Goal: Transaction & Acquisition: Purchase product/service

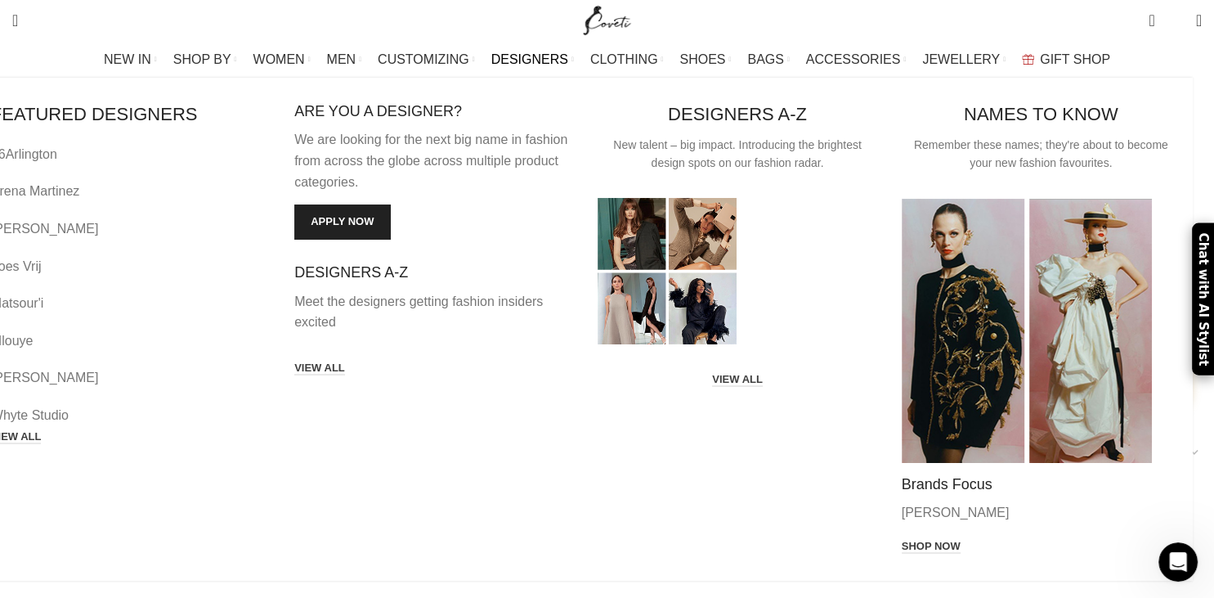
click at [540, 47] on link "DESIGNERS" at bounding box center [532, 59] width 83 height 33
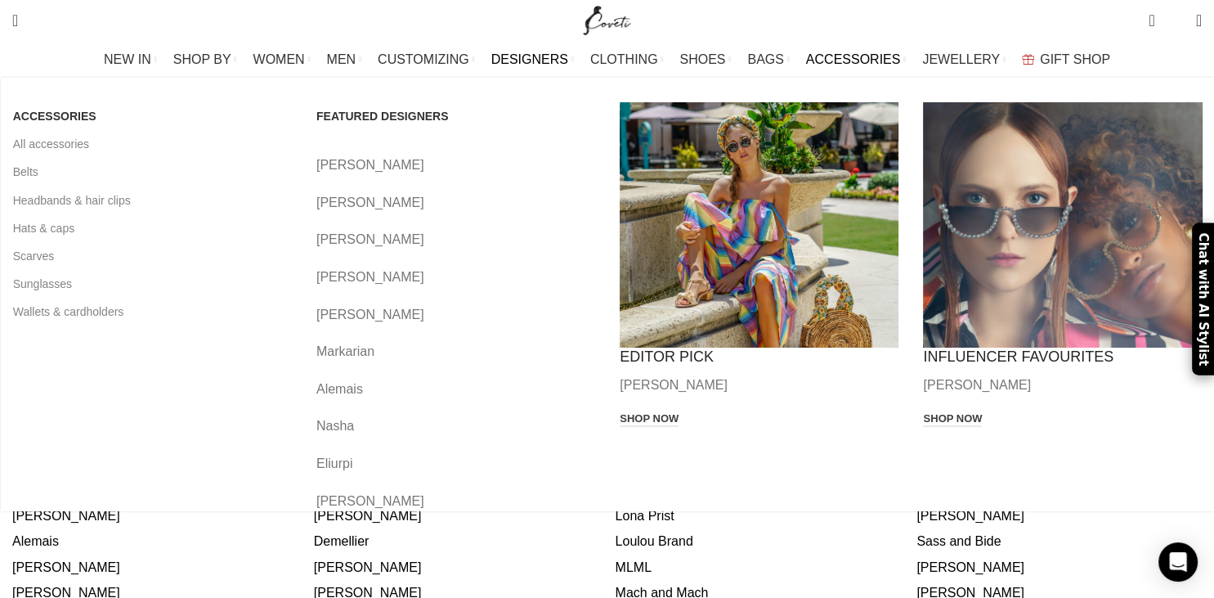
click at [806, 56] on span "ACCESSORIES" at bounding box center [853, 60] width 95 height 16
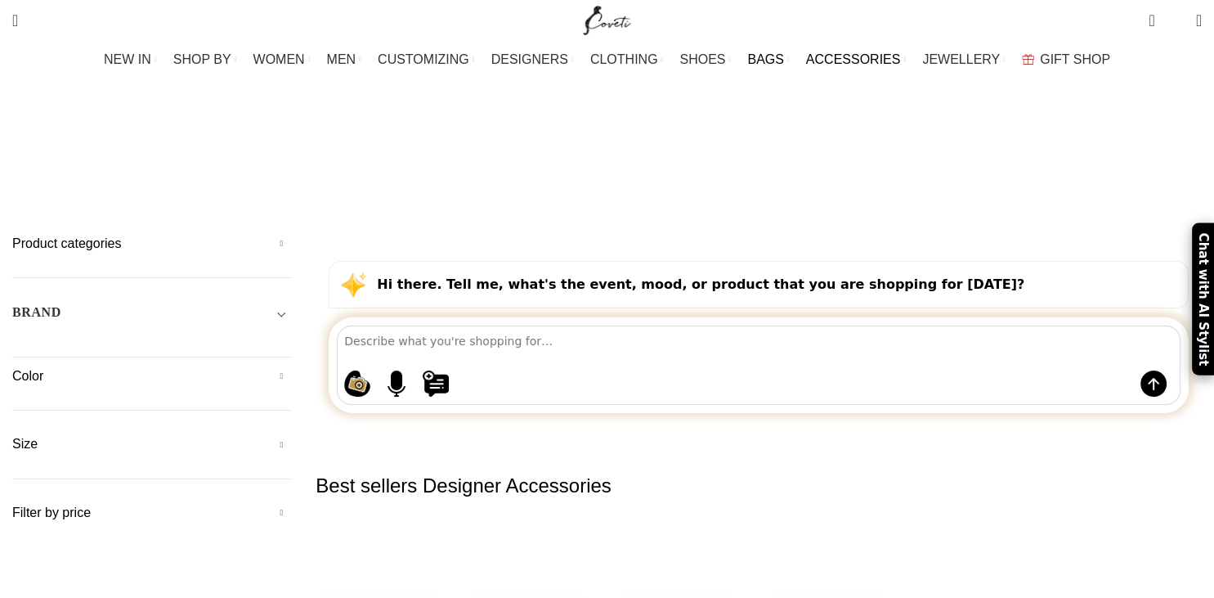
click at [767, 54] on span "BAGS" at bounding box center [765, 60] width 36 height 16
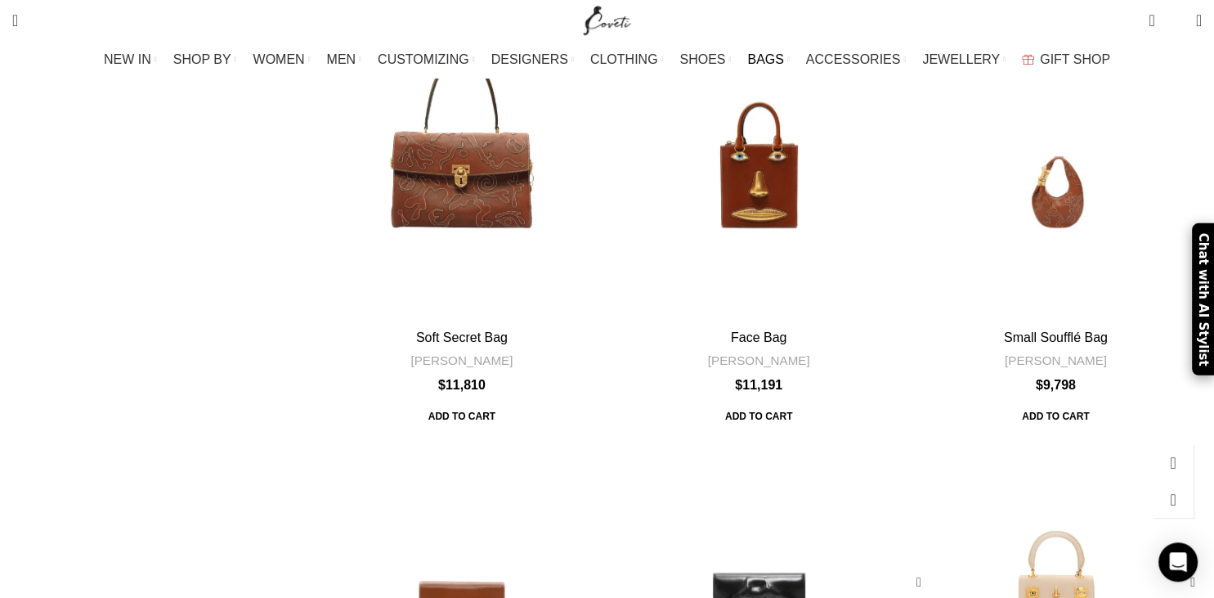
scroll to position [1317, 0]
